Goal: Transaction & Acquisition: Book appointment/travel/reservation

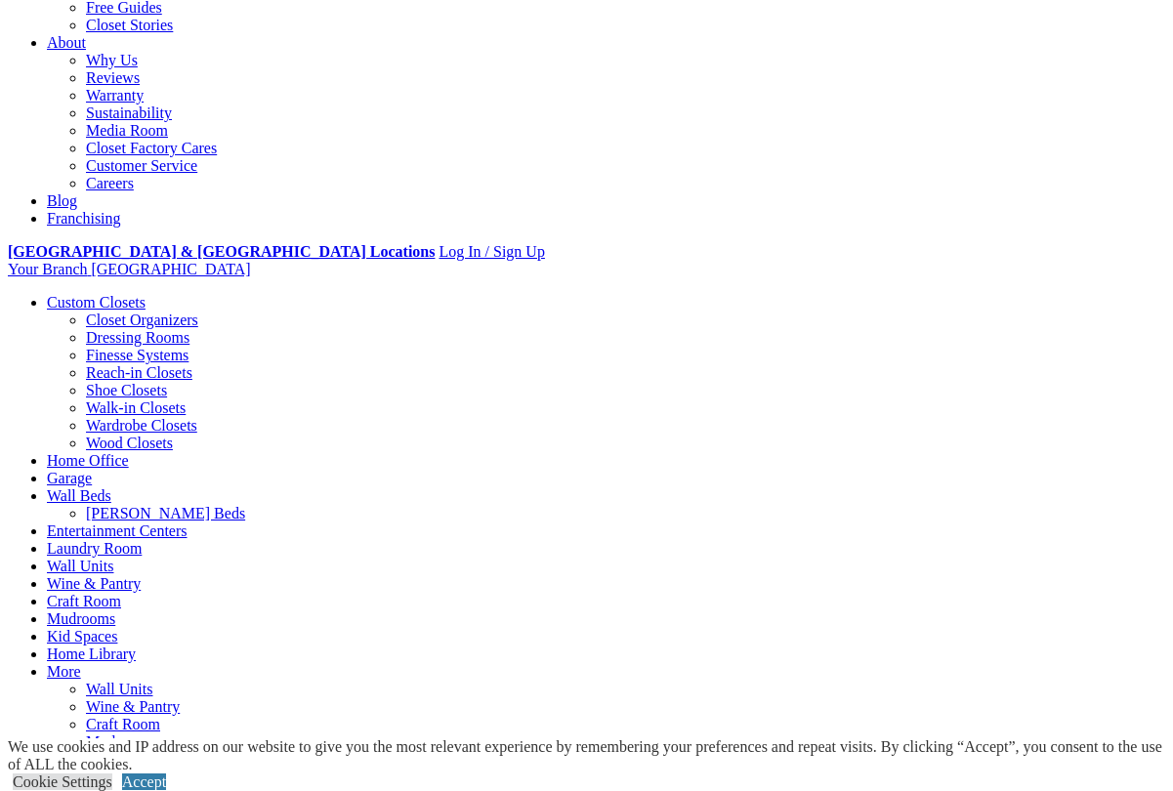
scroll to position [594, 0]
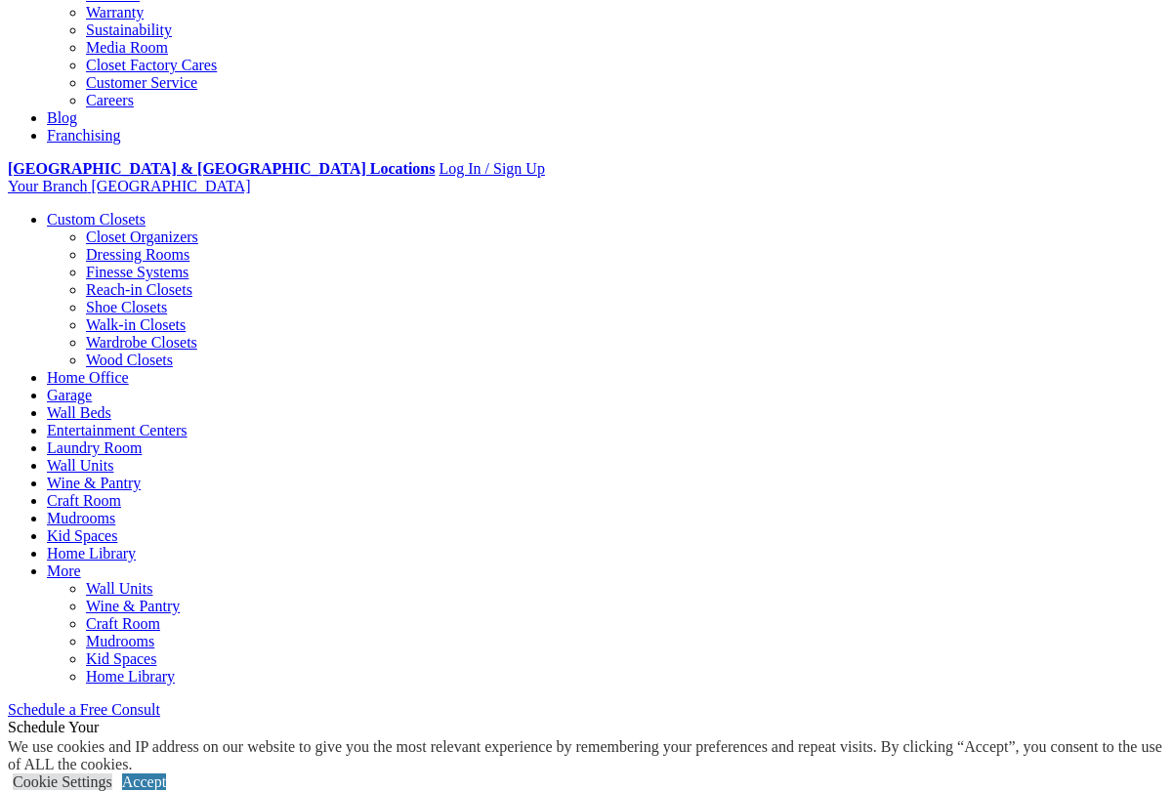
click at [129, 369] on link "Home Office" at bounding box center [88, 377] width 82 height 17
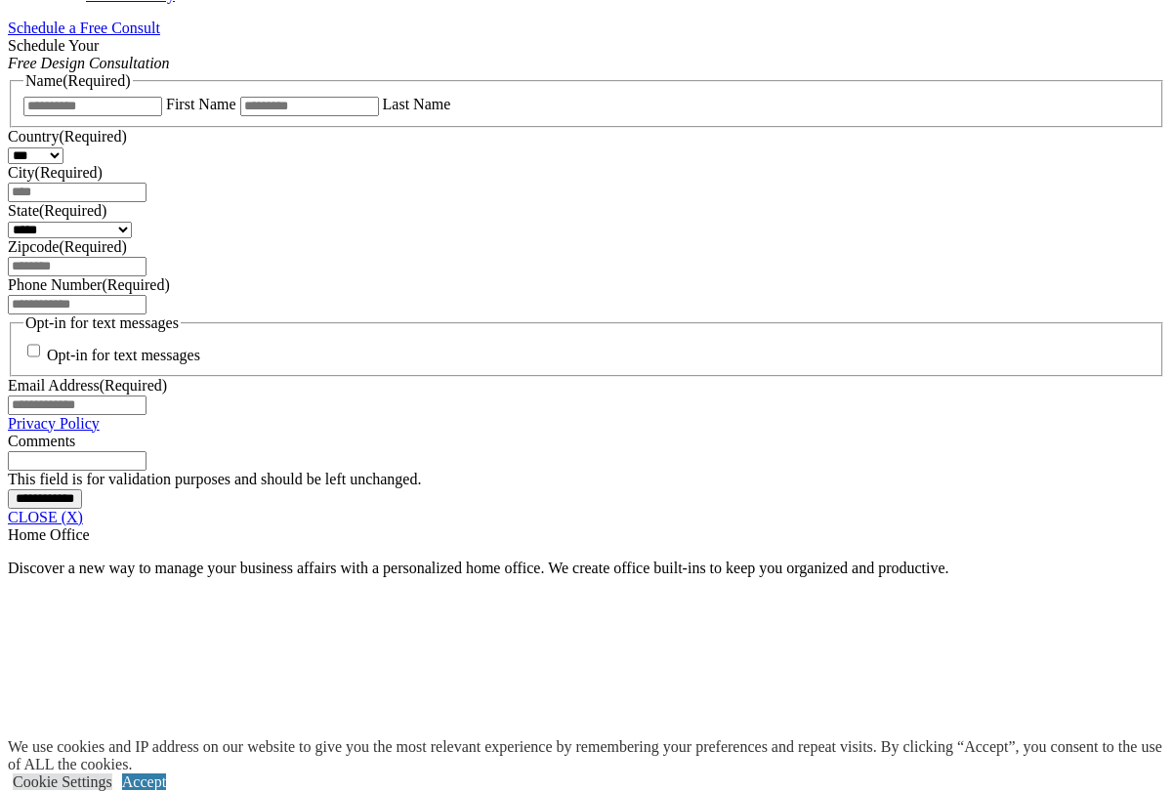
scroll to position [1296, 0]
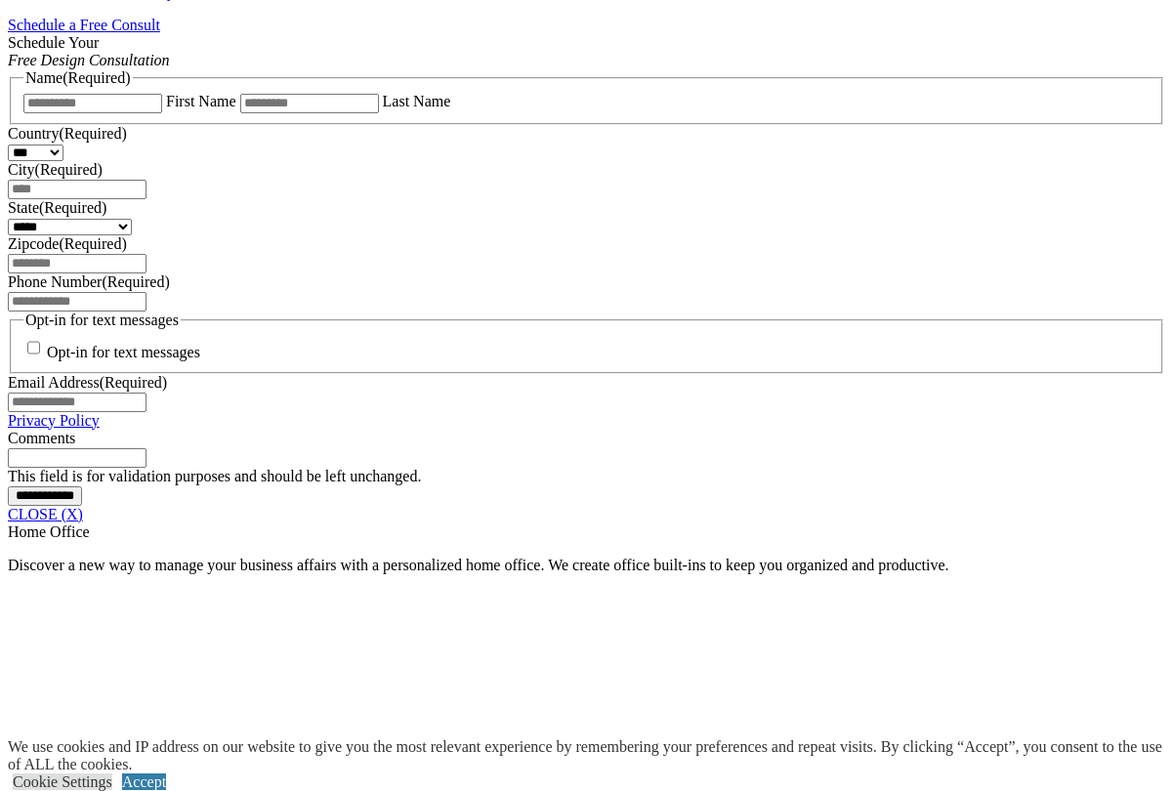
click at [160, 33] on span "Schedule a Free Consult (opens a dropdown menu)" at bounding box center [160, 25] width 0 height 17
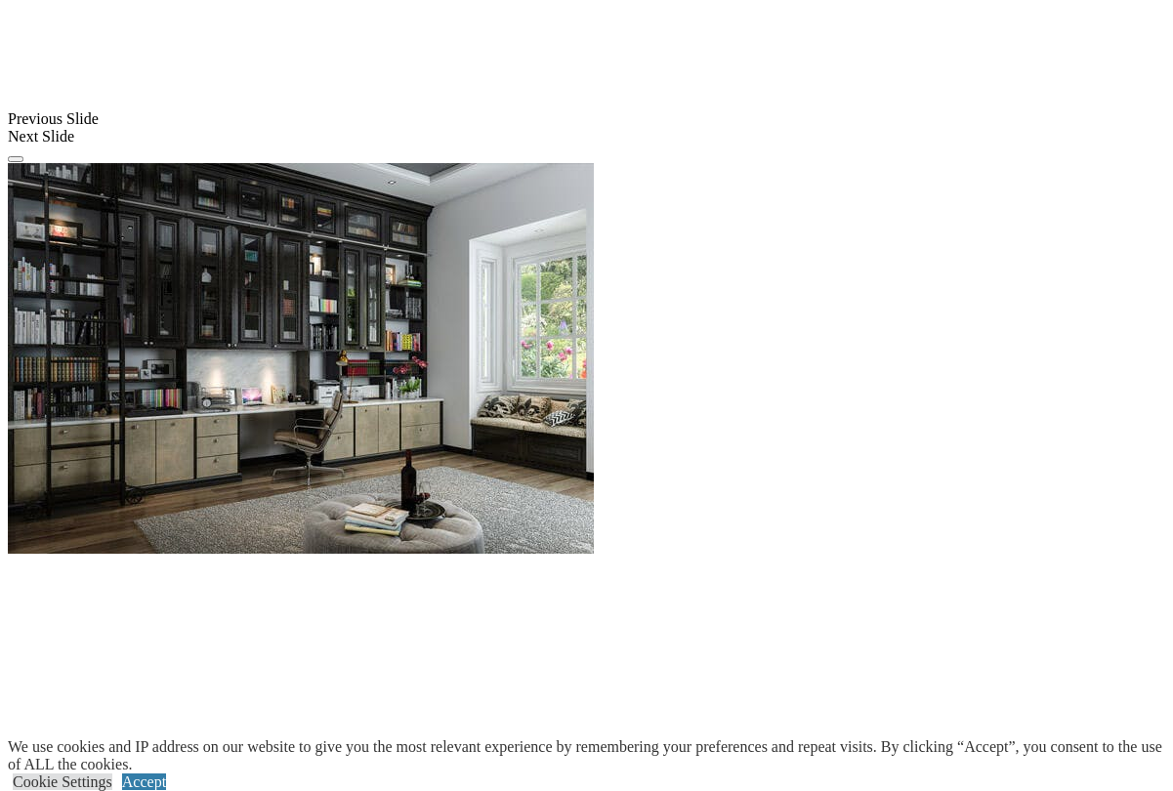
scroll to position [1756, 0]
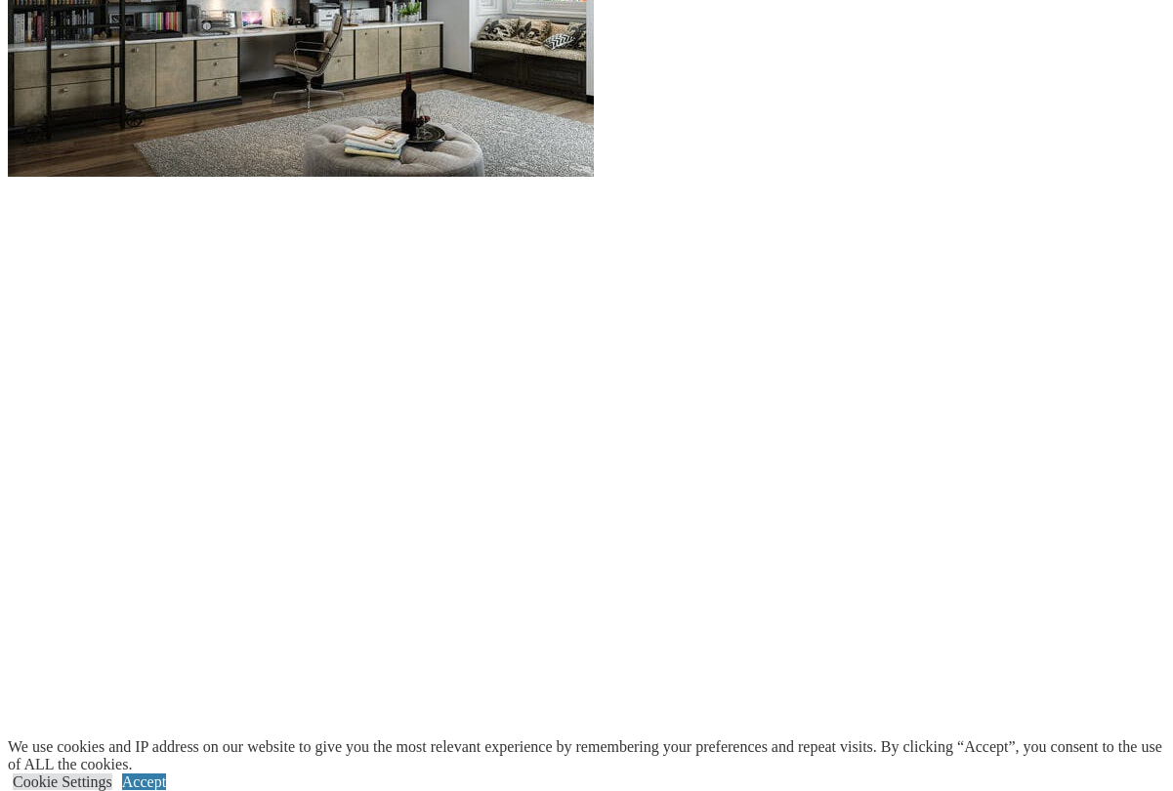
scroll to position [2134, 0]
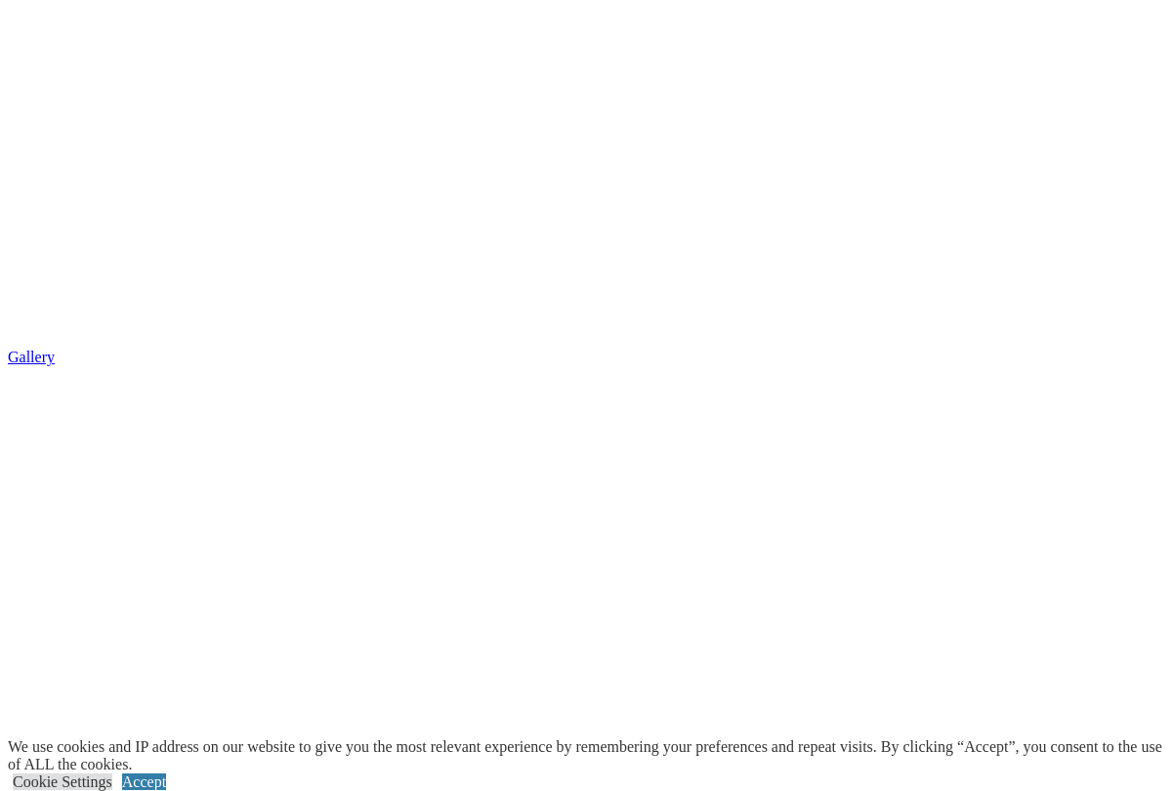
scroll to position [3141, 0]
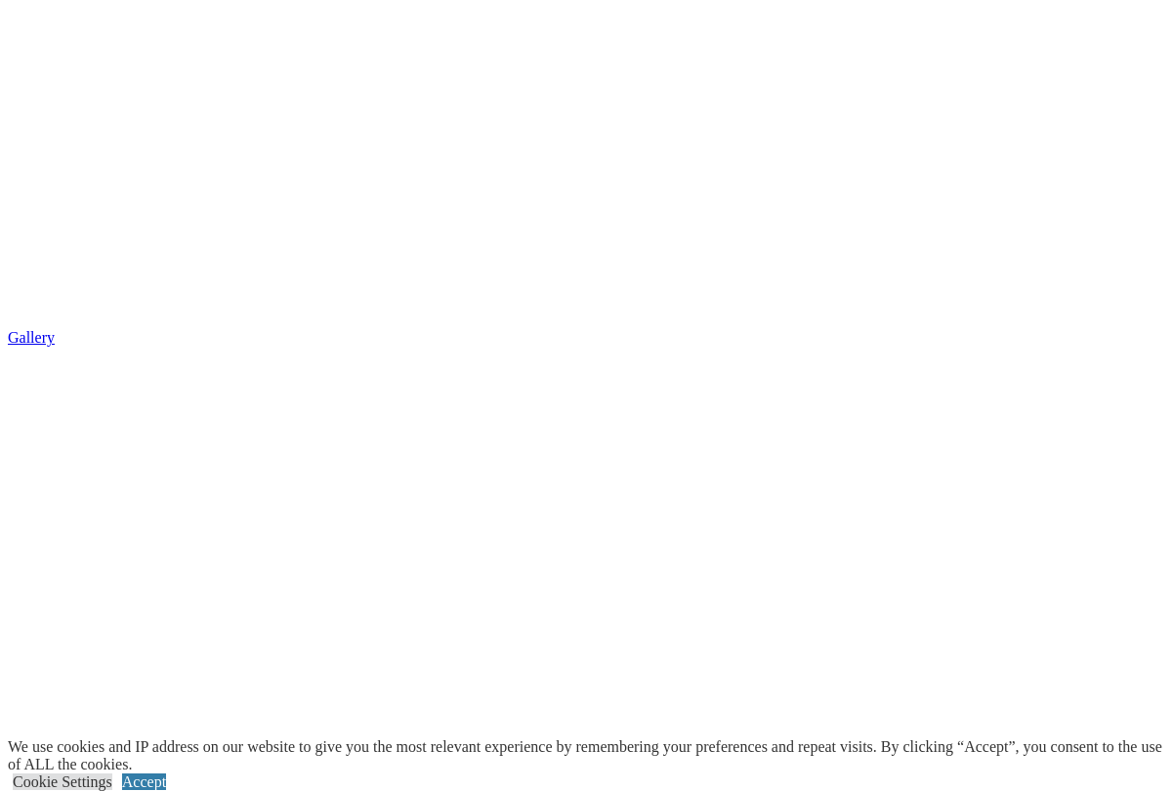
drag, startPoint x: 962, startPoint y: 105, endPoint x: 960, endPoint y: 96, distance: 10.0
